Goal: Use online tool/utility: Use online tool/utility

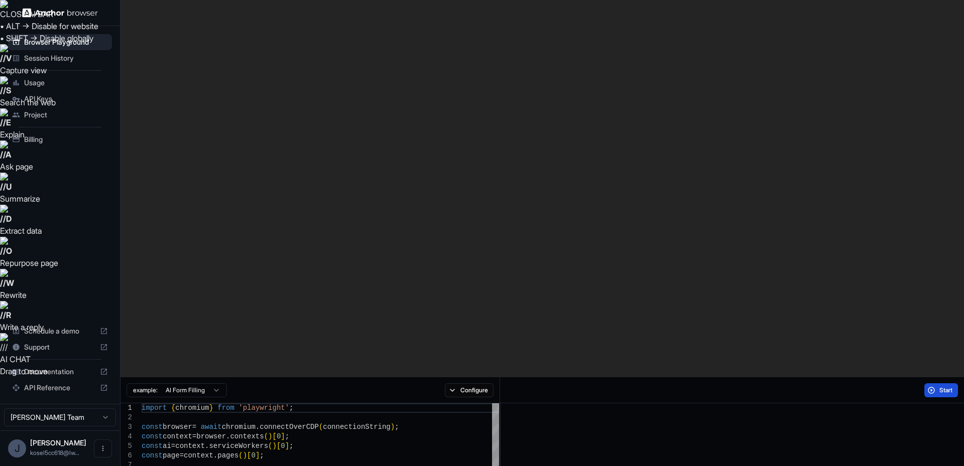
click at [949, 387] on span "Start" at bounding box center [946, 391] width 14 height 8
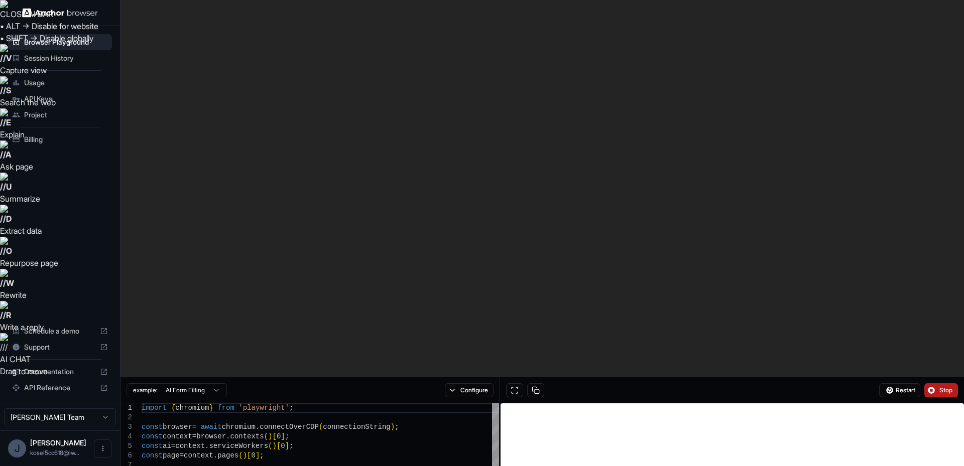
drag, startPoint x: 513, startPoint y: 14, endPoint x: 487, endPoint y: 2, distance: 28.3
click at [513, 384] on button at bounding box center [514, 391] width 17 height 14
click at [944, 387] on span "Stop" at bounding box center [946, 391] width 14 height 8
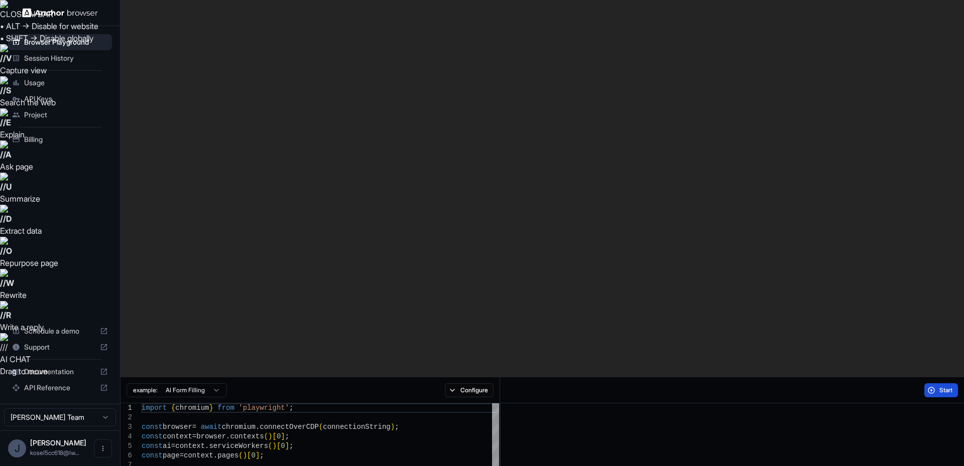
click at [947, 387] on span "Start" at bounding box center [946, 391] width 14 height 8
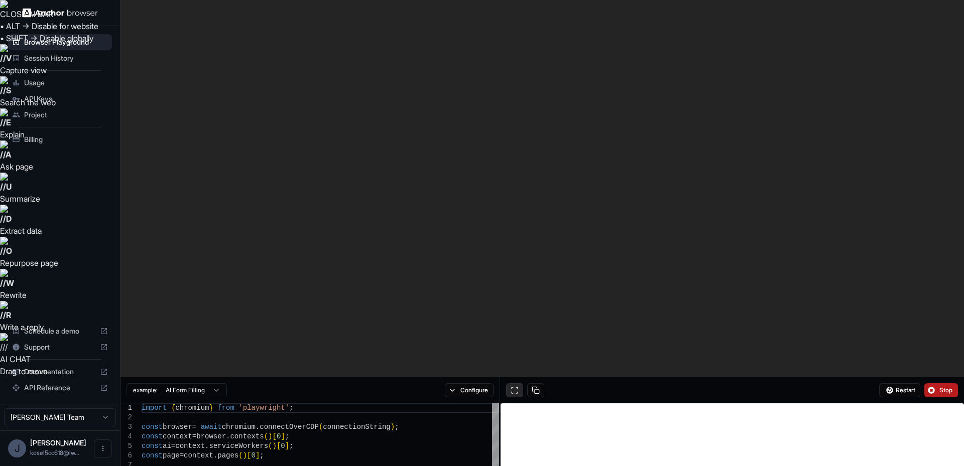
click at [515, 384] on button at bounding box center [514, 391] width 17 height 14
click at [935, 384] on button "Stop" at bounding box center [941, 391] width 34 height 14
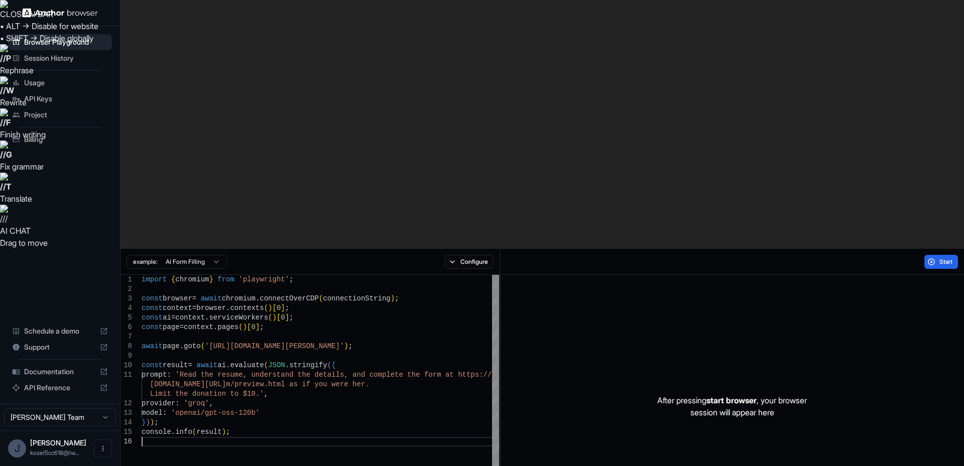
scroll to position [0, 0]
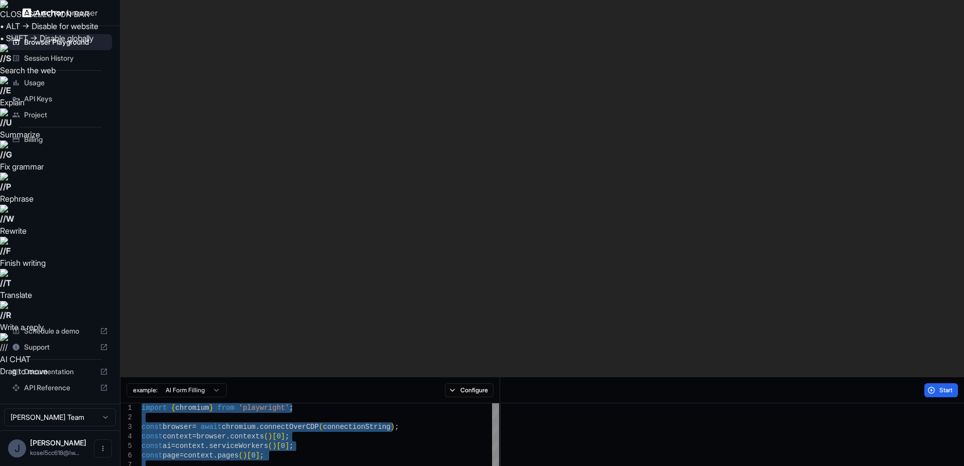
type textarea "**********"
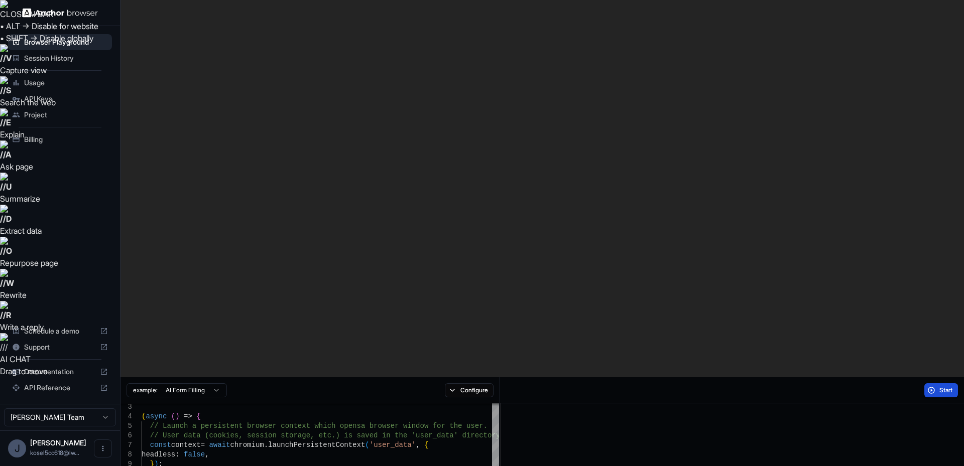
click at [941, 387] on span "Start" at bounding box center [946, 391] width 14 height 8
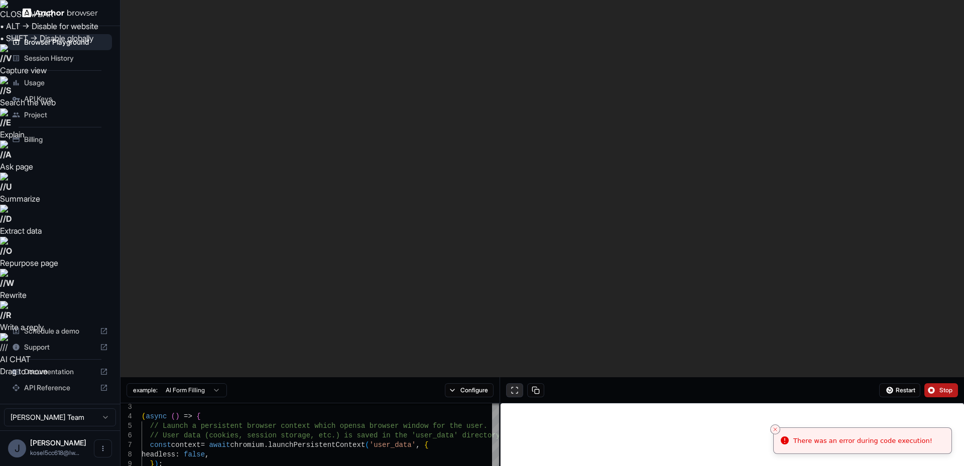
click at [514, 384] on button at bounding box center [514, 391] width 17 height 14
click at [946, 387] on span "Stop" at bounding box center [946, 391] width 14 height 8
